Goal: Book appointment/travel/reservation

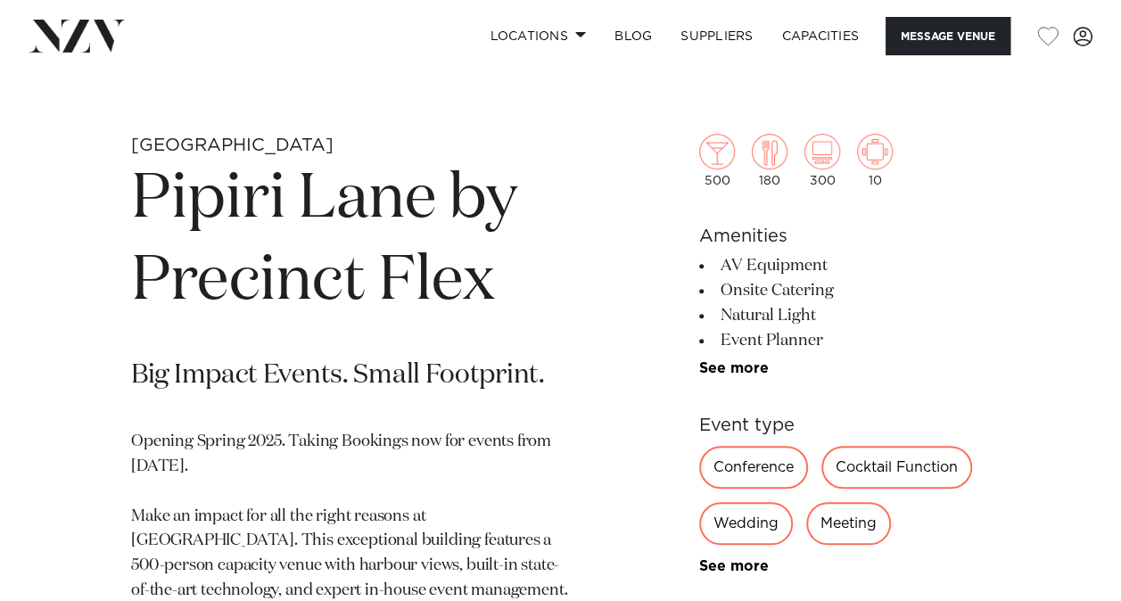
scroll to position [624, 0]
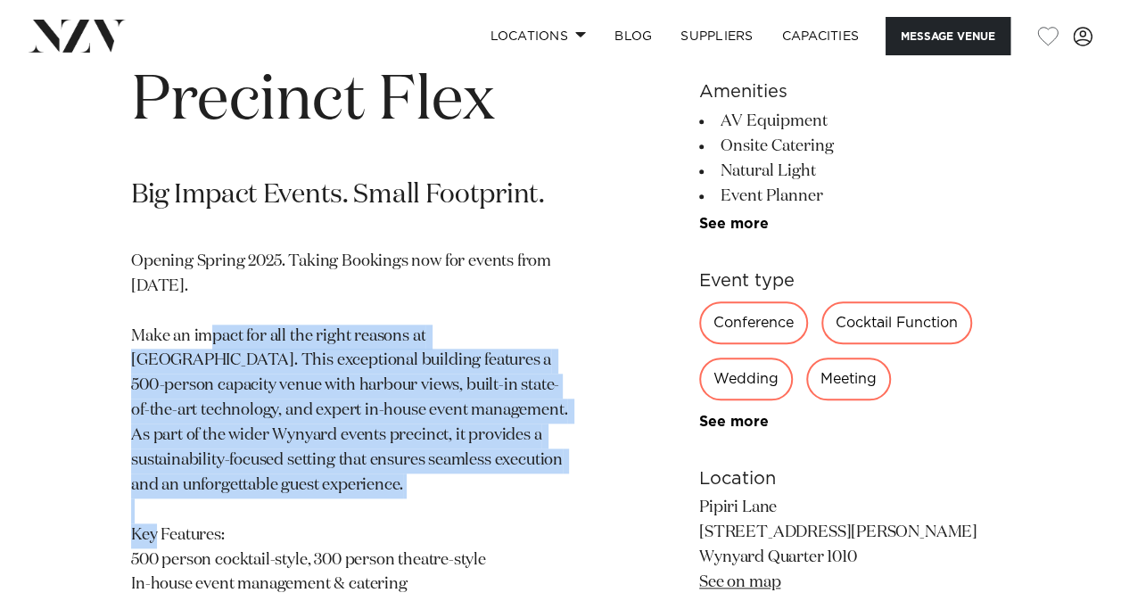
scroll to position [891, 0]
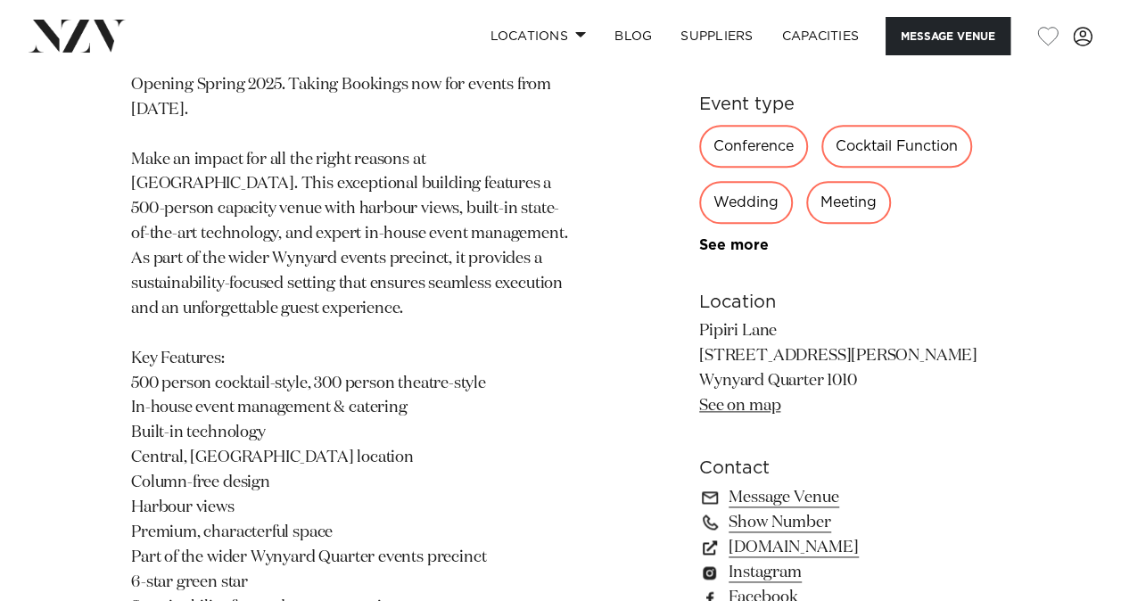
click at [240, 403] on p "Opening Spring 2025. Taking Bookings now for events from [DATE]. Make an impact…" at bounding box center [351, 346] width 441 height 547
drag, startPoint x: 240, startPoint y: 403, endPoint x: 223, endPoint y: 431, distance: 32.4
click at [223, 431] on p "Opening Spring 2025. Taking Bookings now for events from [DATE]. Make an impact…" at bounding box center [351, 346] width 441 height 547
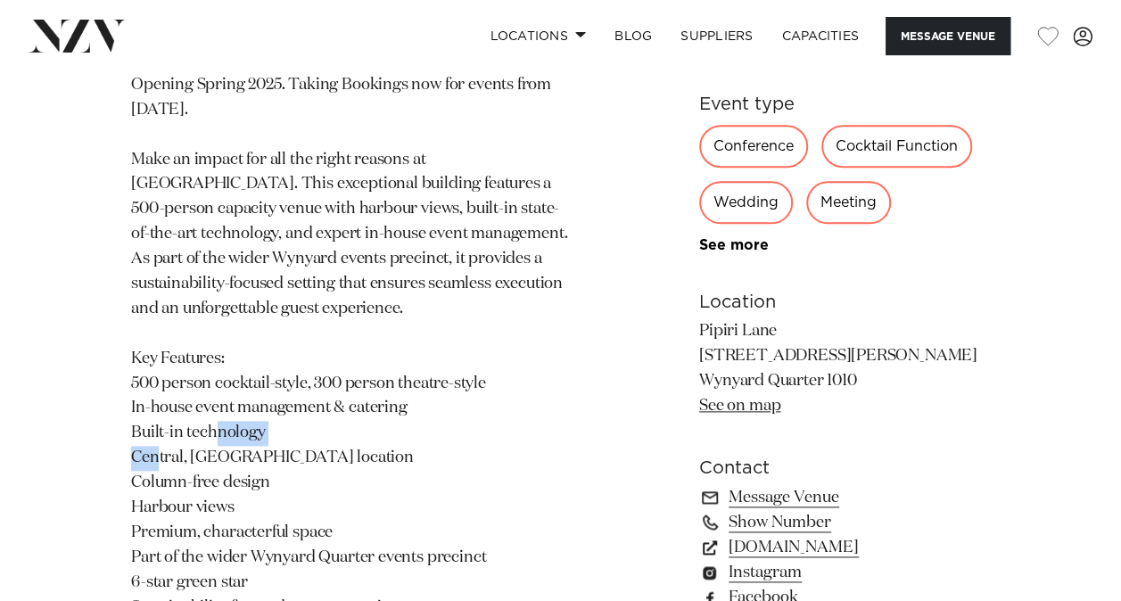
click at [223, 431] on p "Opening Spring 2025. Taking Bookings now for events from [DATE]. Make an impact…" at bounding box center [351, 346] width 441 height 547
drag, startPoint x: 223, startPoint y: 431, endPoint x: 216, endPoint y: 447, distance: 18.4
click at [216, 447] on p "Opening Spring 2025. Taking Bookings now for events from [DATE]. Make an impact…" at bounding box center [351, 346] width 441 height 547
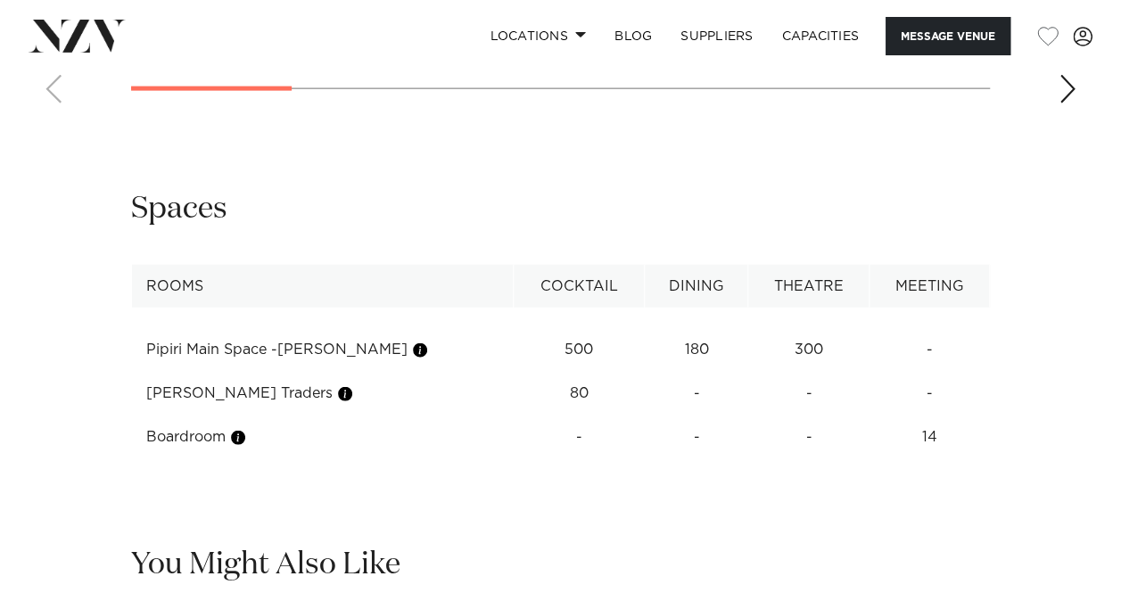
scroll to position [2050, 0]
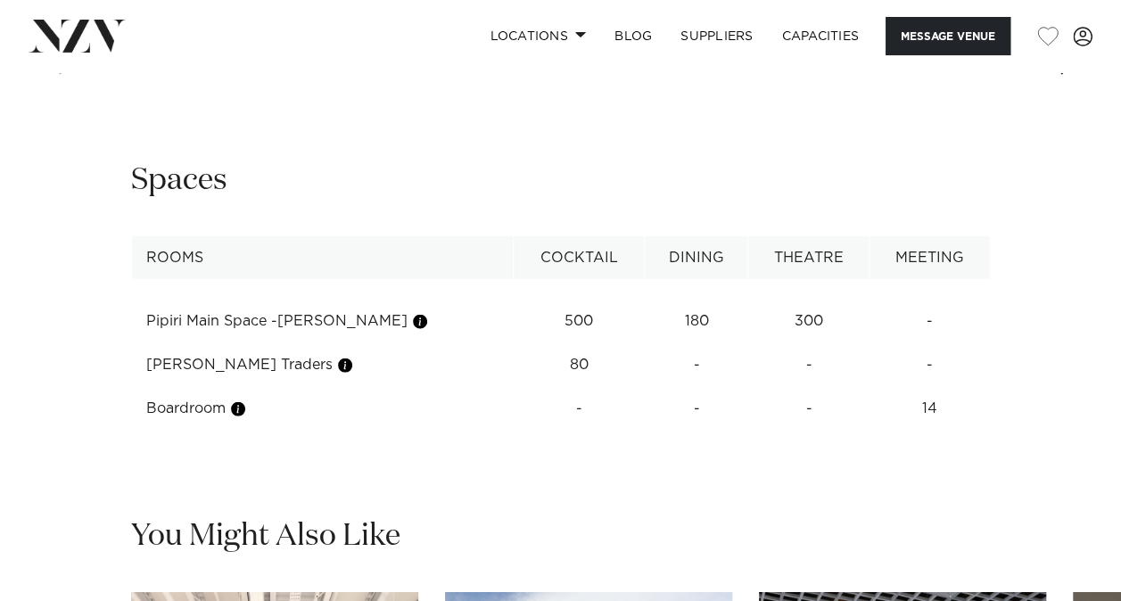
click at [662, 321] on td "180" at bounding box center [695, 322] width 103 height 44
click at [218, 339] on td "Pipiri Main Space -[PERSON_NAME]" at bounding box center [323, 322] width 382 height 44
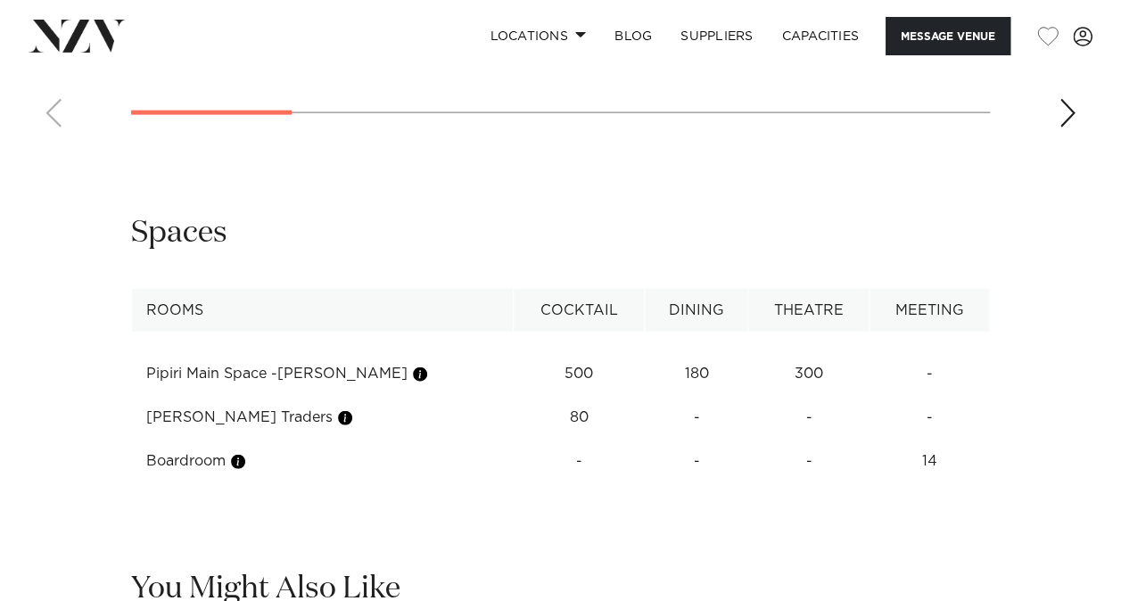
scroll to position [1942, 0]
